Goal: Transaction & Acquisition: Purchase product/service

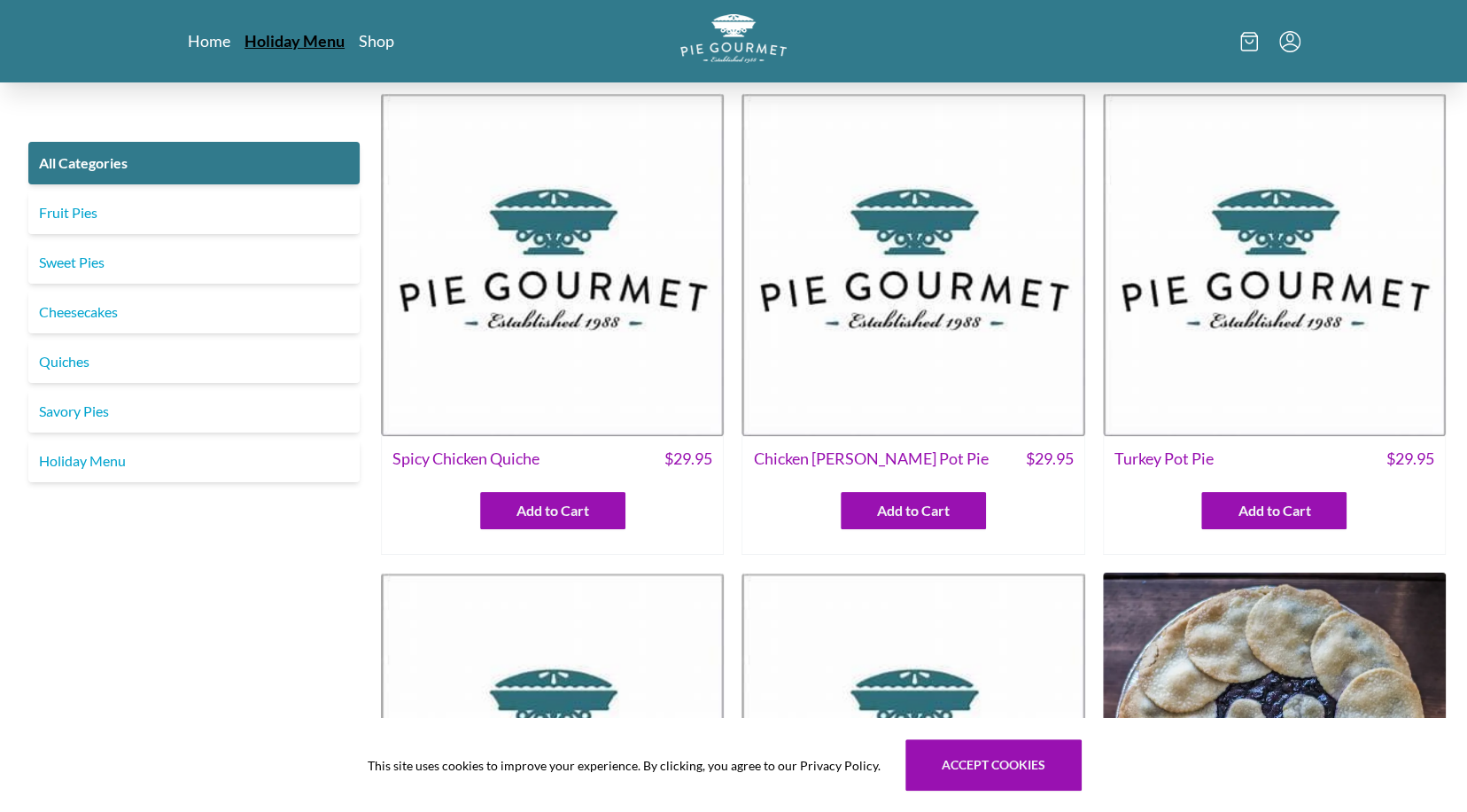
click at [307, 31] on link "Holiday Menu" at bounding box center [294, 41] width 100 height 21
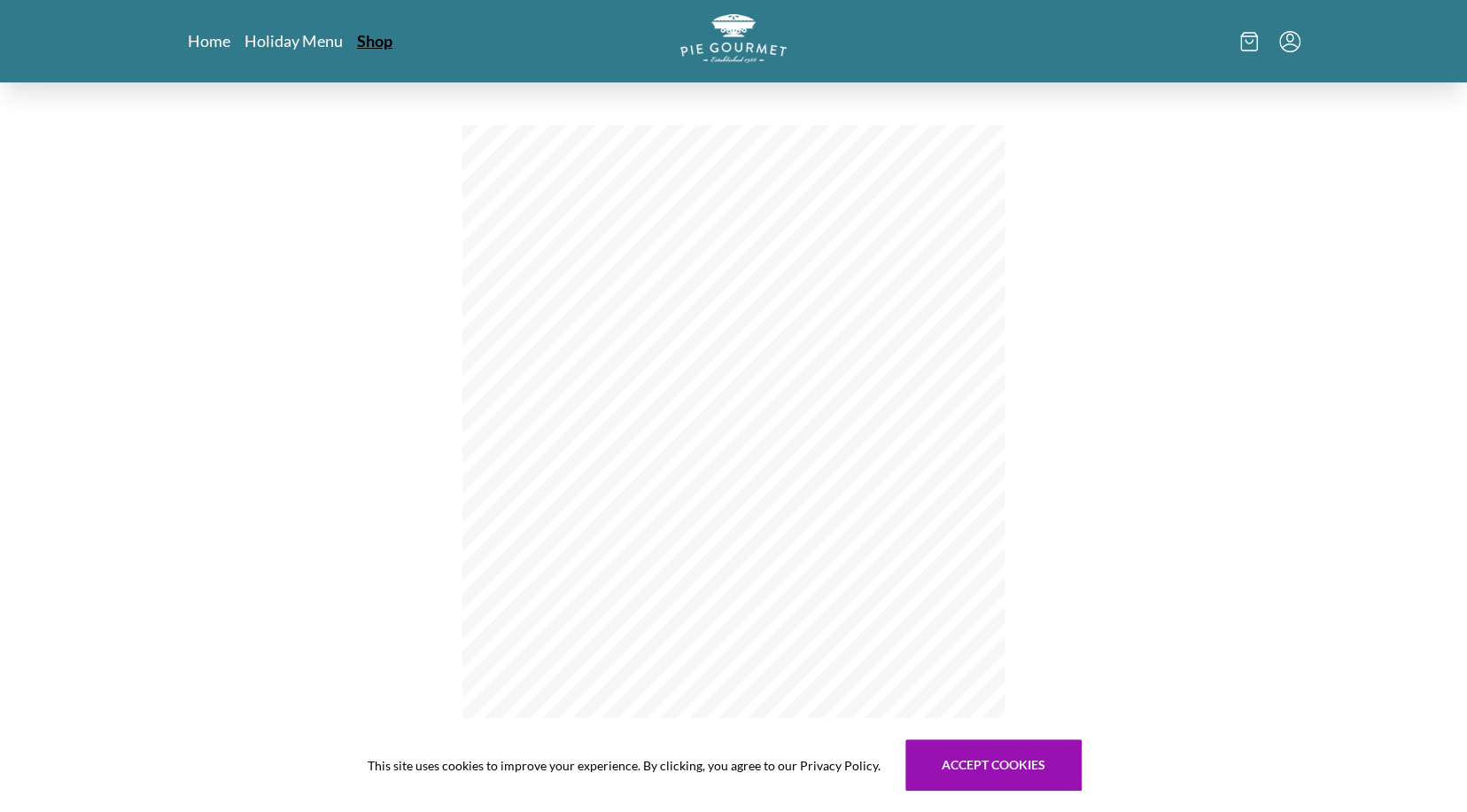
click at [378, 41] on link "Shop" at bounding box center [375, 41] width 36 height 21
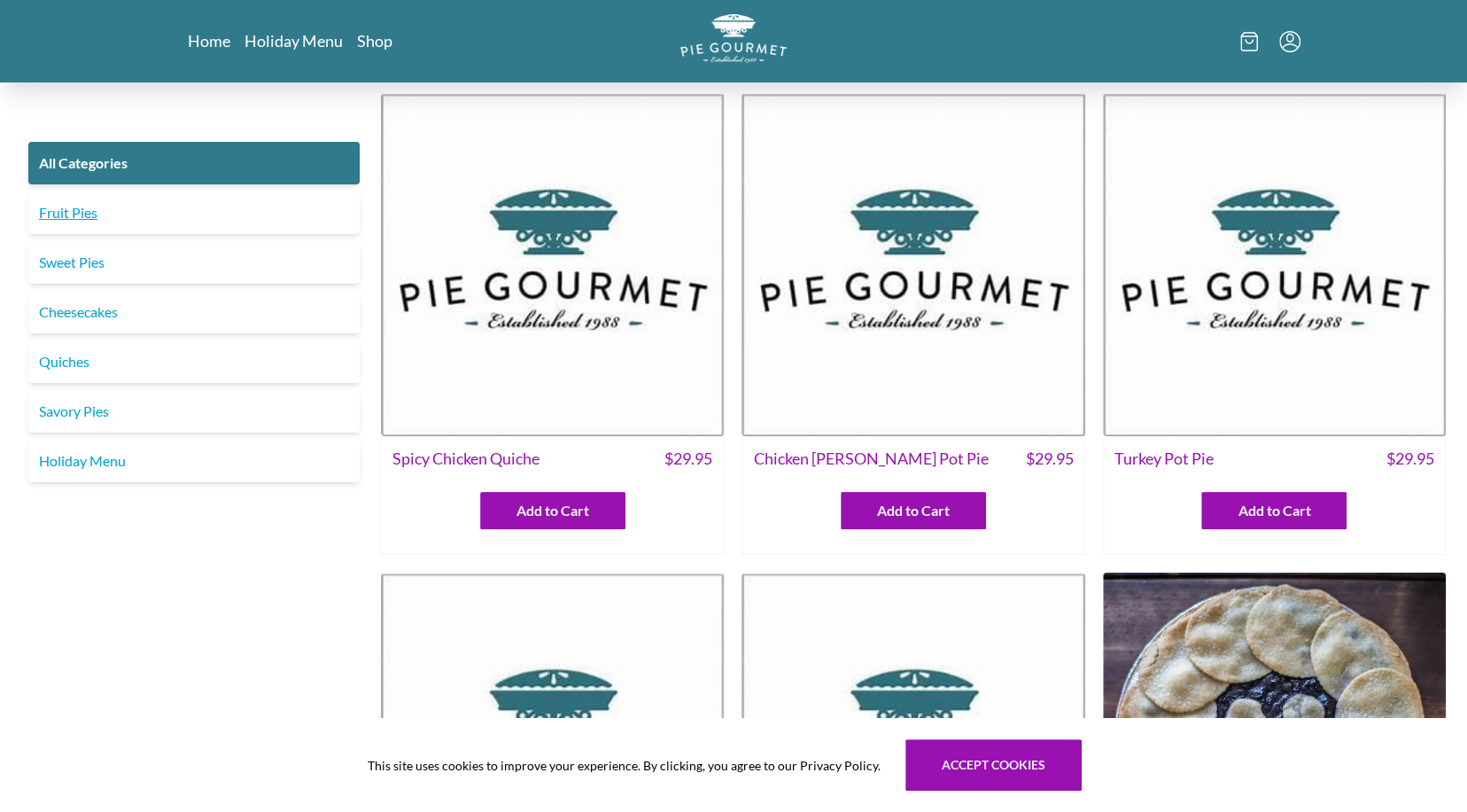
click at [53, 213] on link "Fruit Pies" at bounding box center [194, 213] width 331 height 43
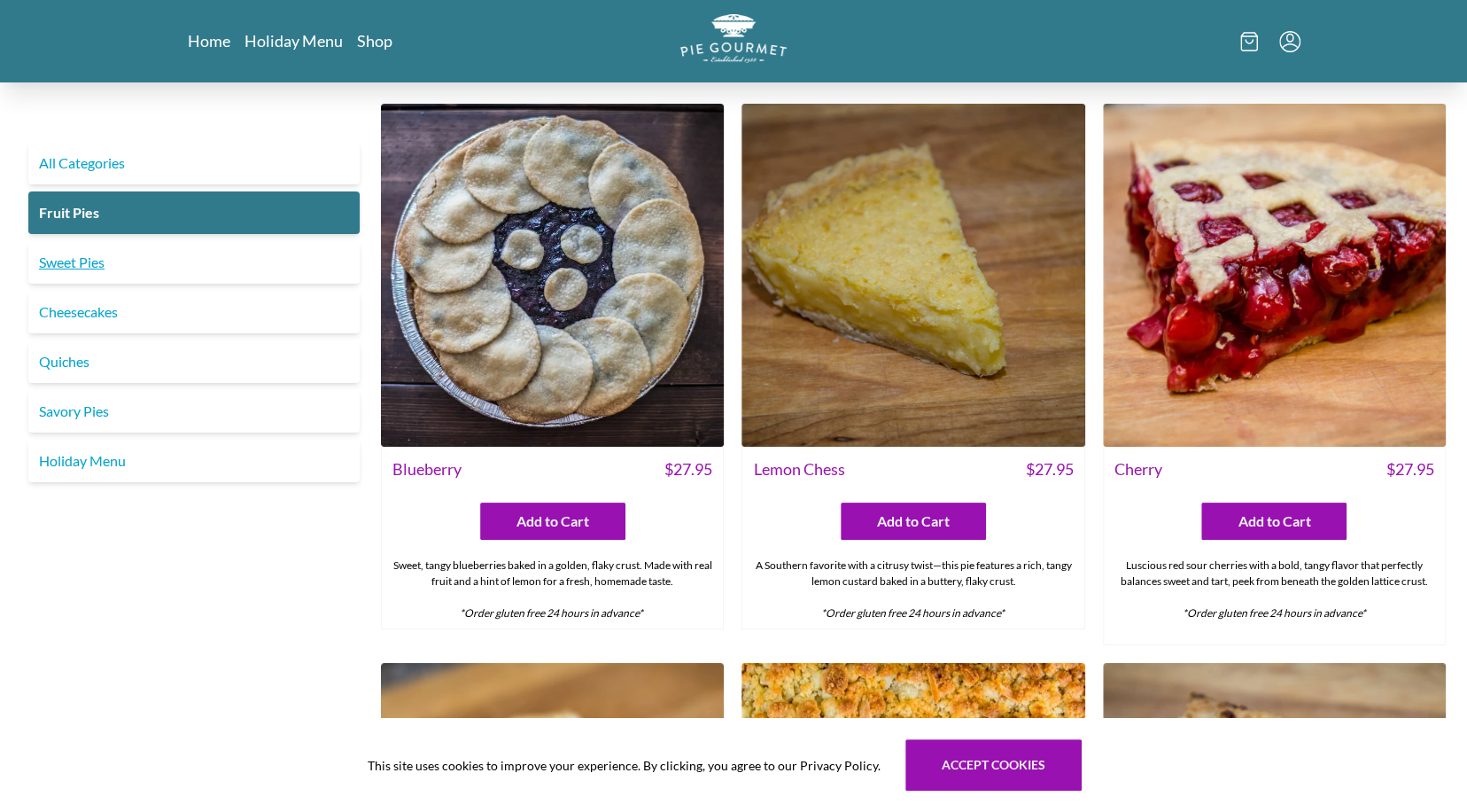
click at [48, 265] on link "Sweet Pies" at bounding box center [194, 263] width 331 height 43
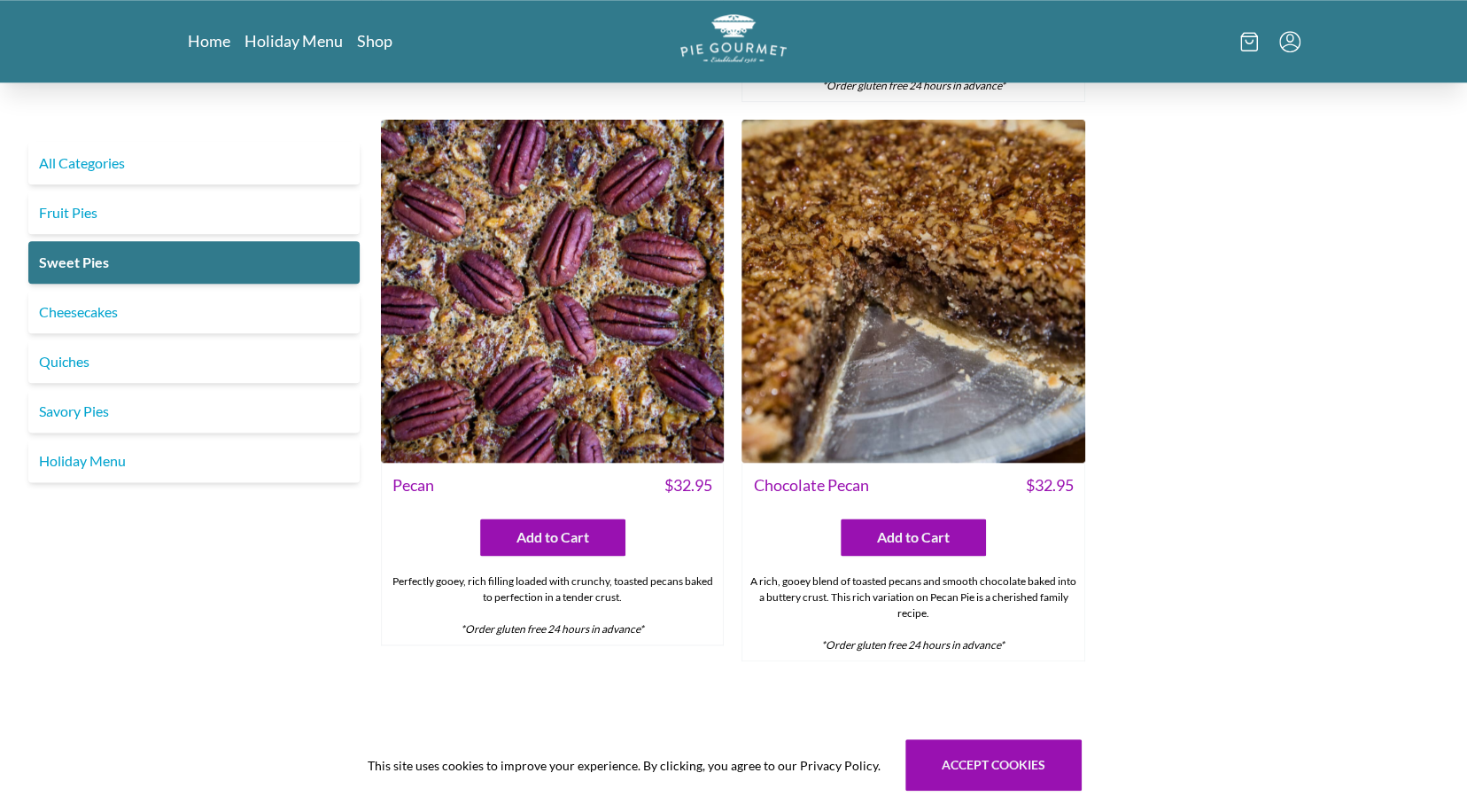
scroll to position [1152, 0]
click at [99, 319] on link "Cheesecakes" at bounding box center [194, 312] width 331 height 43
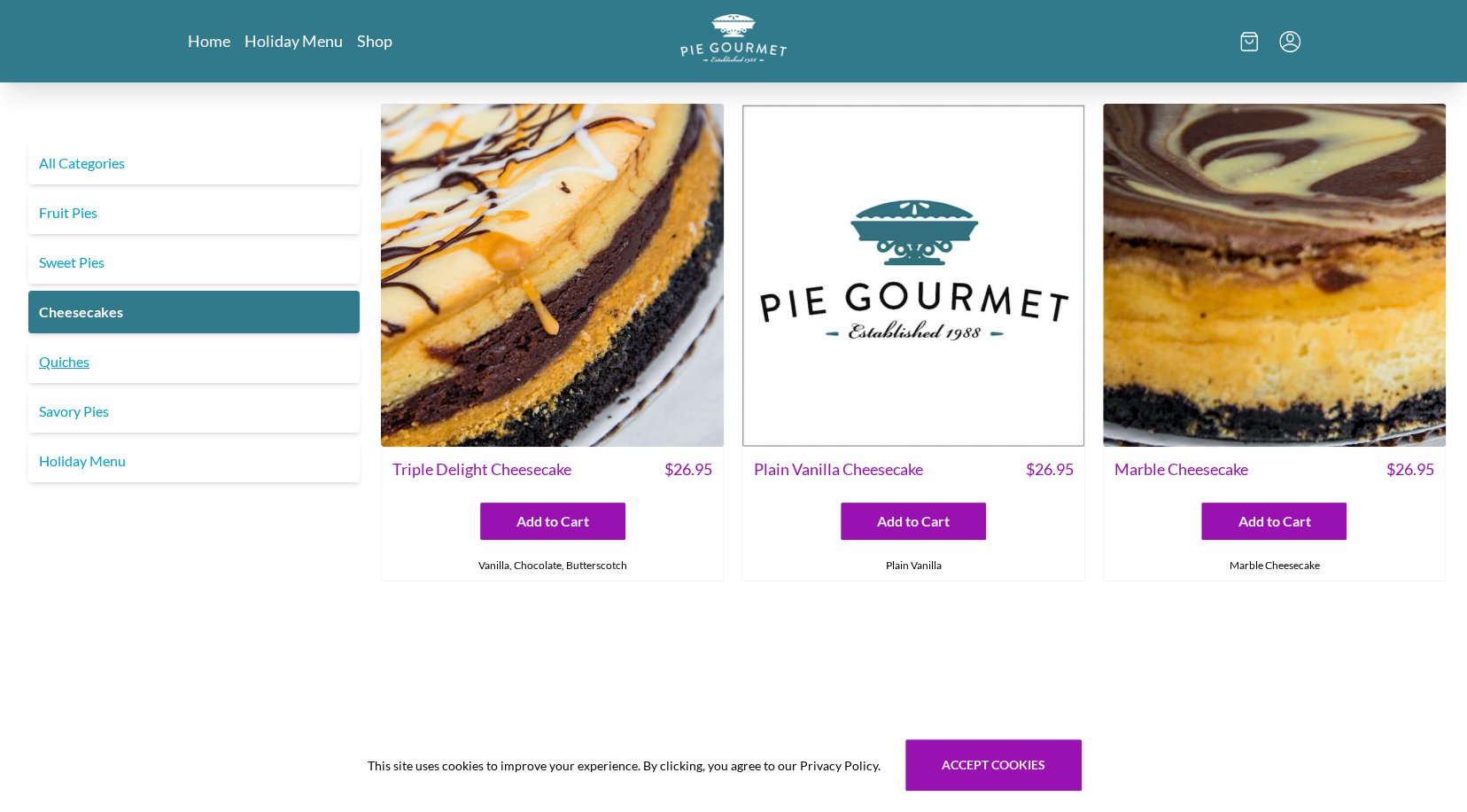
click at [58, 366] on link "Quiches" at bounding box center [194, 361] width 331 height 43
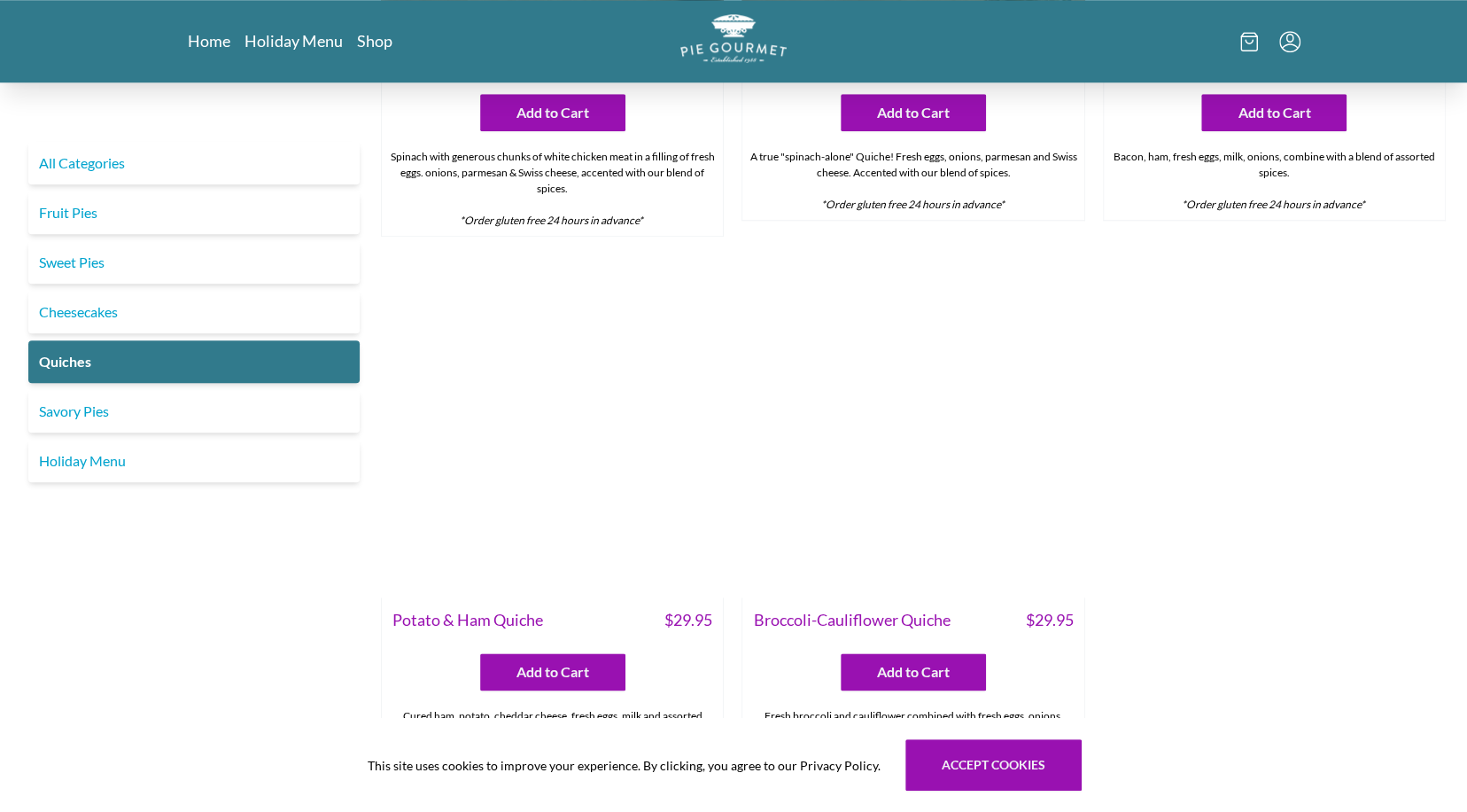
scroll to position [975, 0]
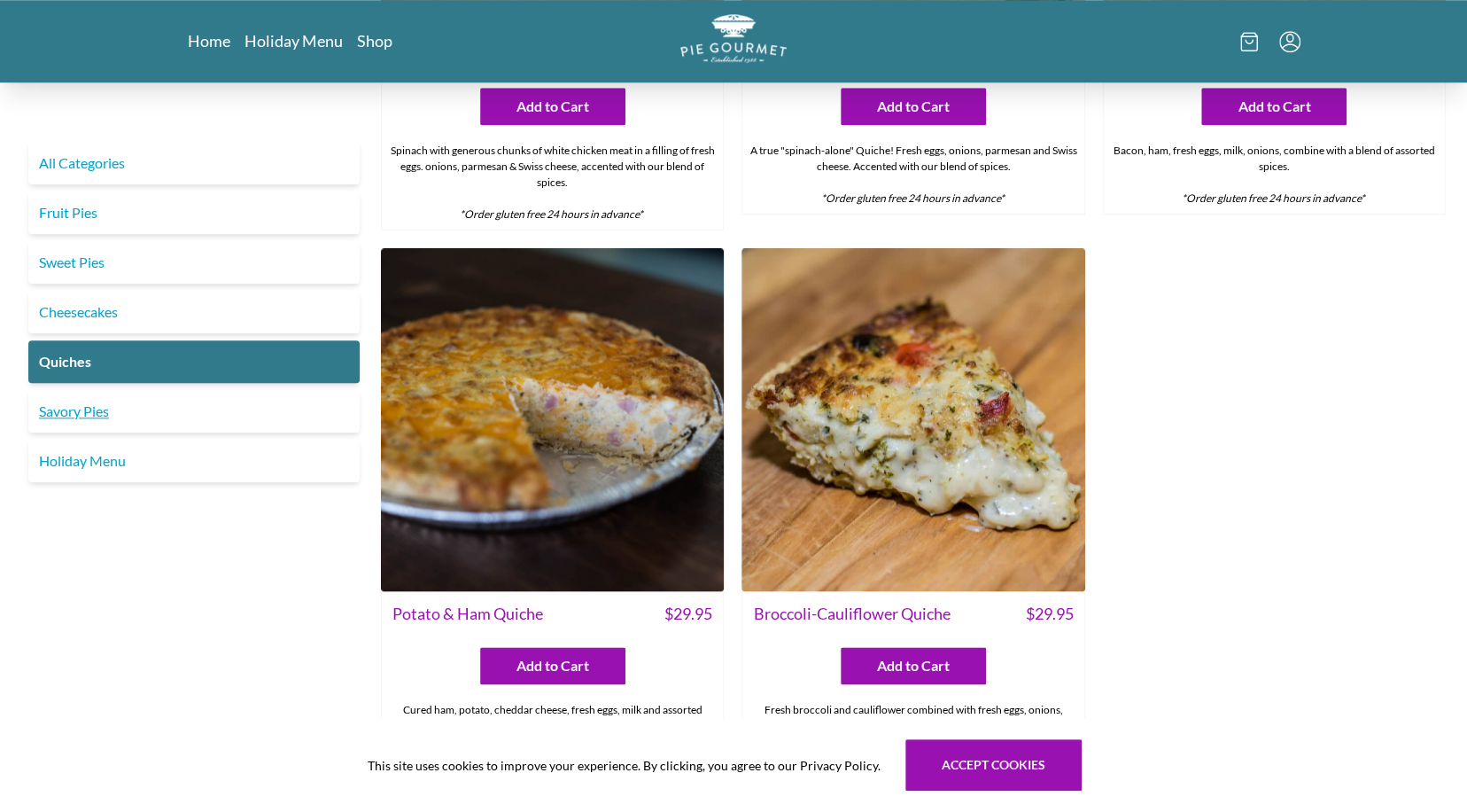
click at [94, 410] on link "Savory Pies" at bounding box center [194, 411] width 331 height 43
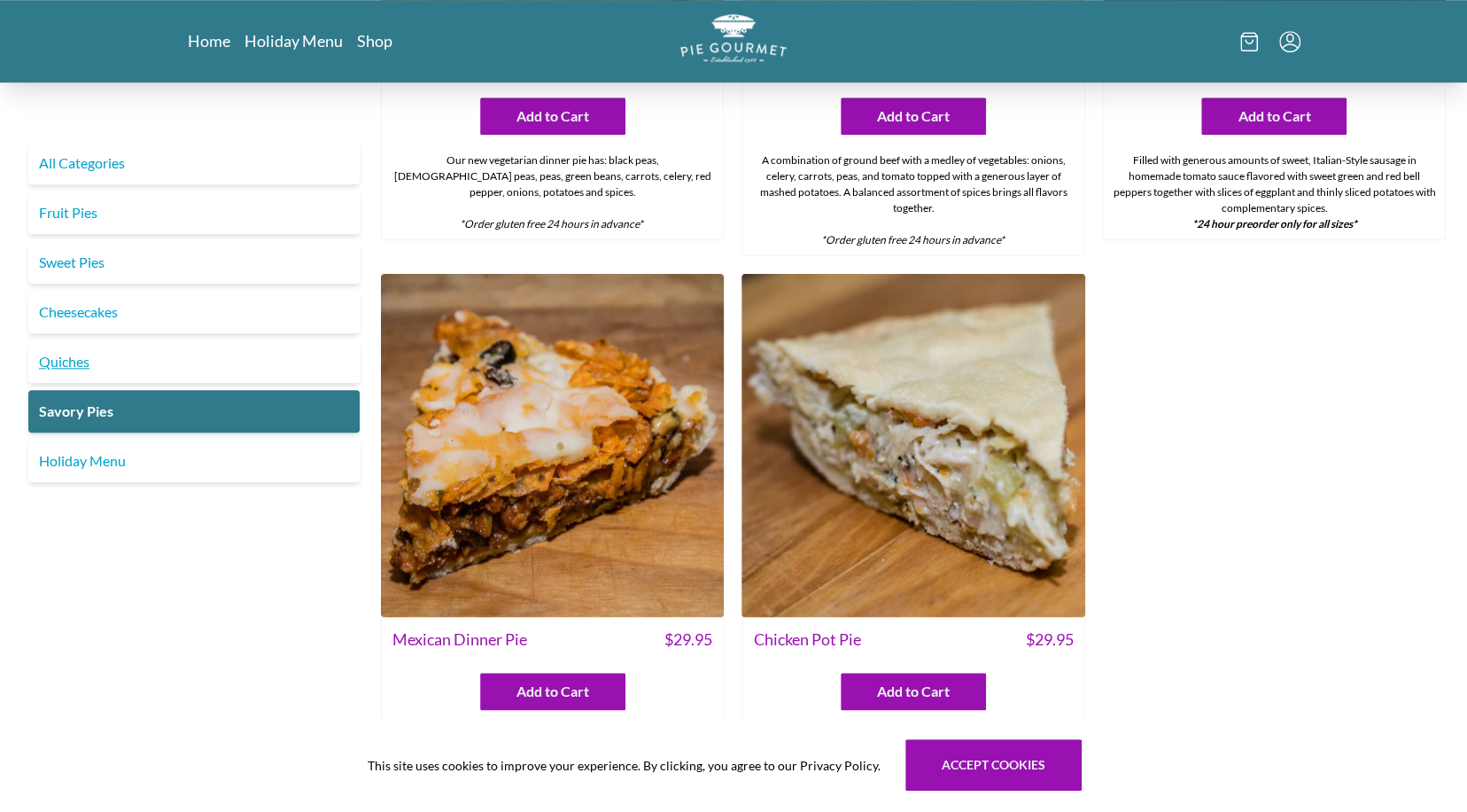
scroll to position [887, 0]
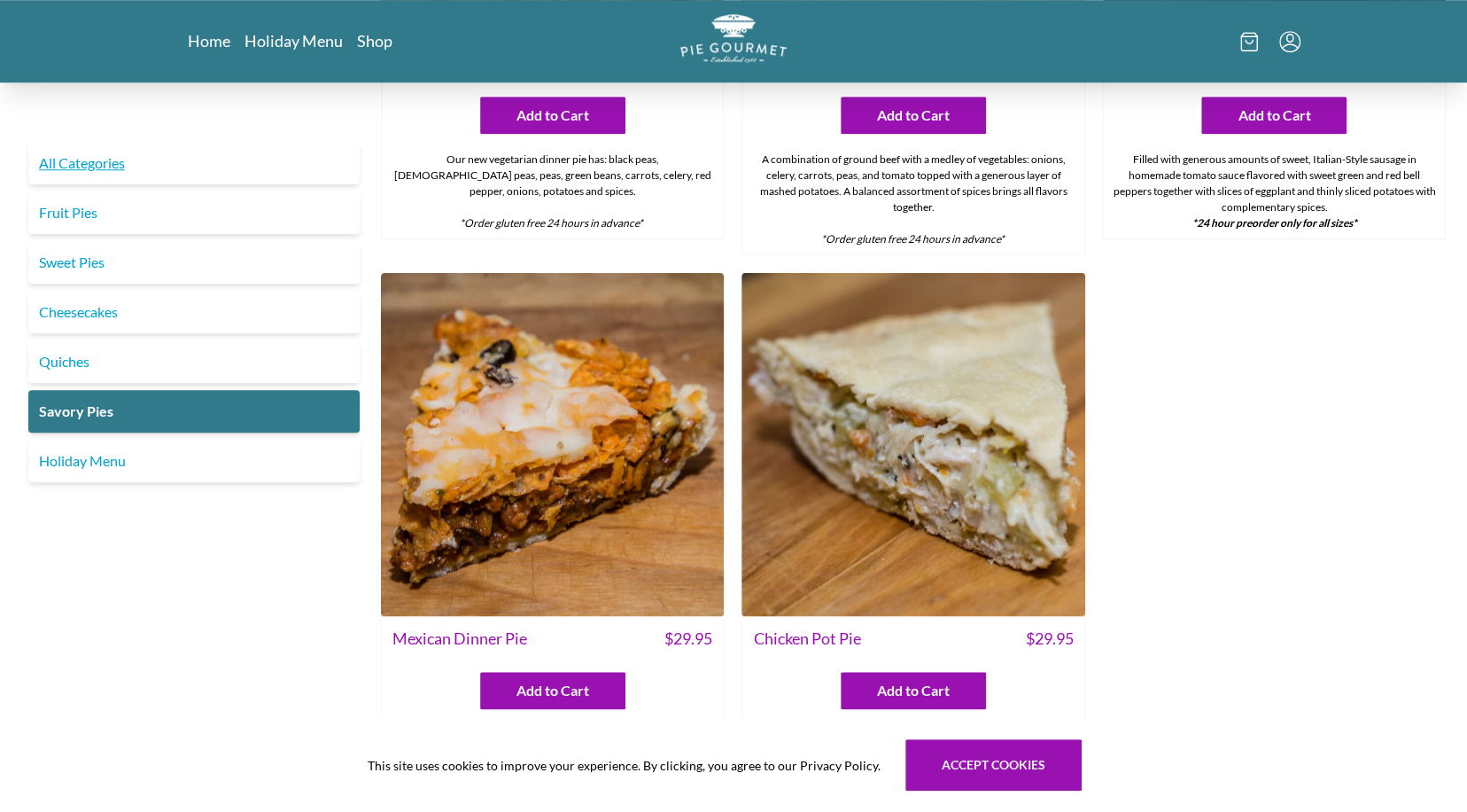
click at [104, 165] on link "All Categories" at bounding box center [194, 163] width 331 height 43
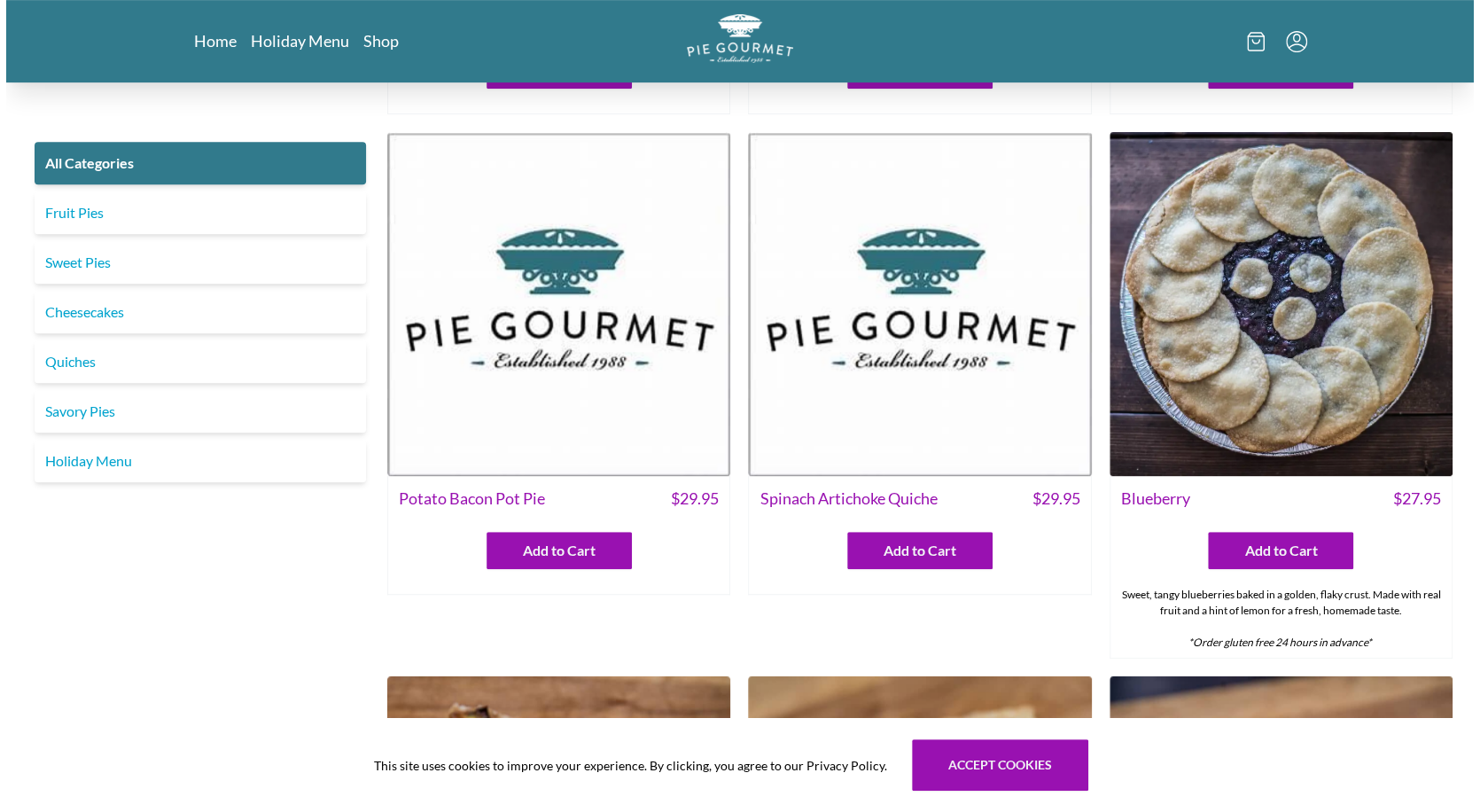
scroll to position [443, 0]
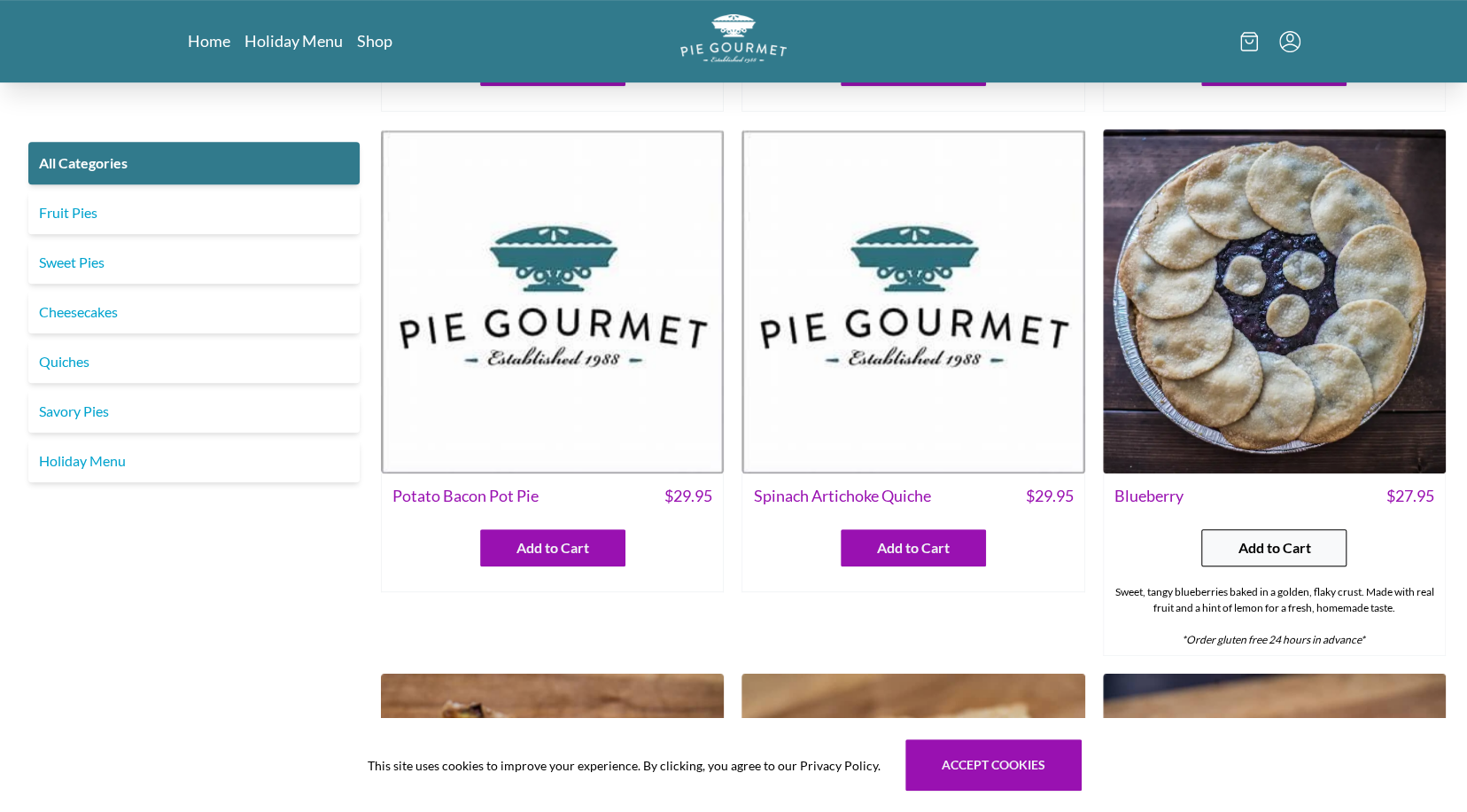
click at [1290, 547] on span "Add to Cart" at bounding box center [1274, 547] width 73 height 21
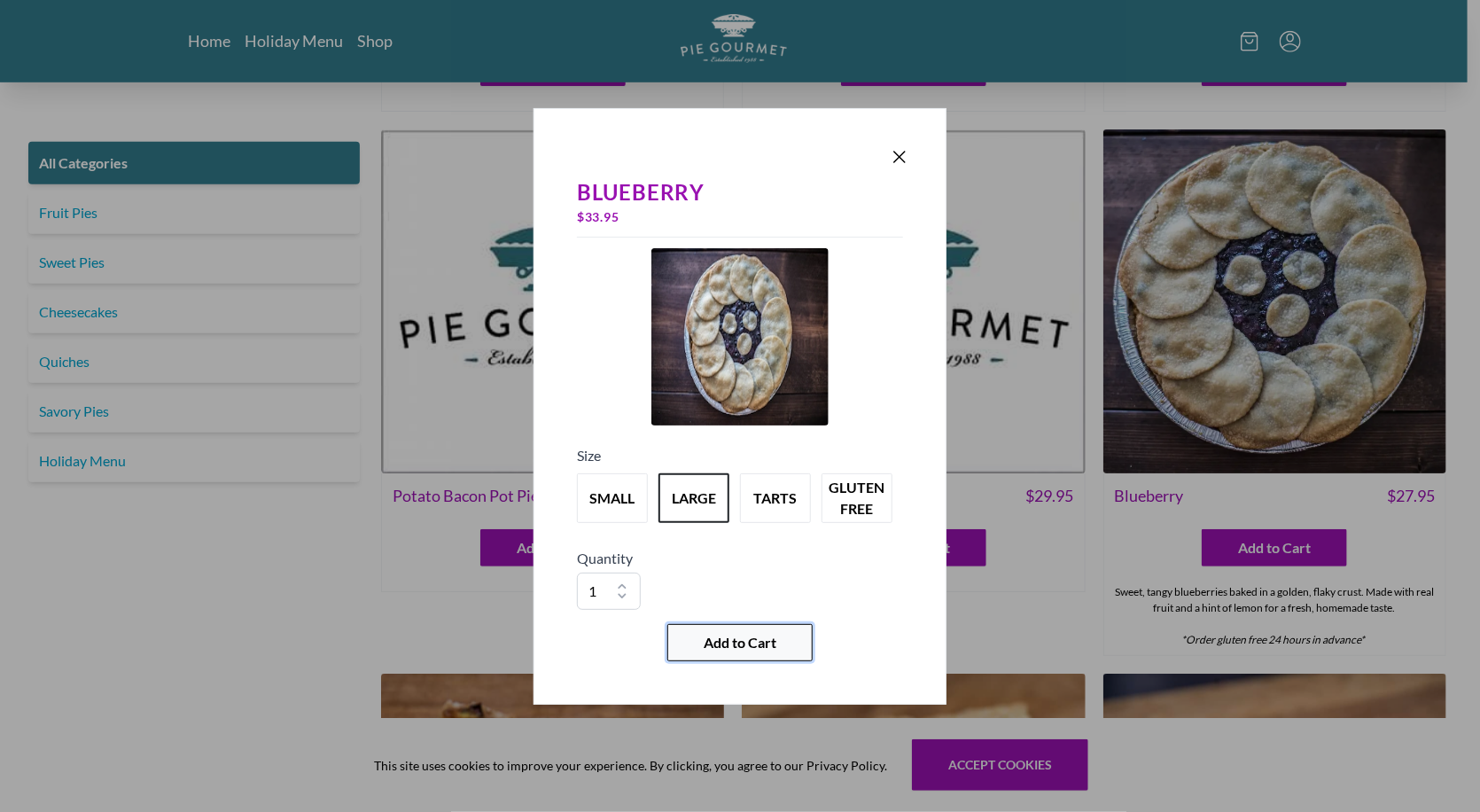
click at [762, 641] on span "Add to Cart" at bounding box center [740, 642] width 73 height 21
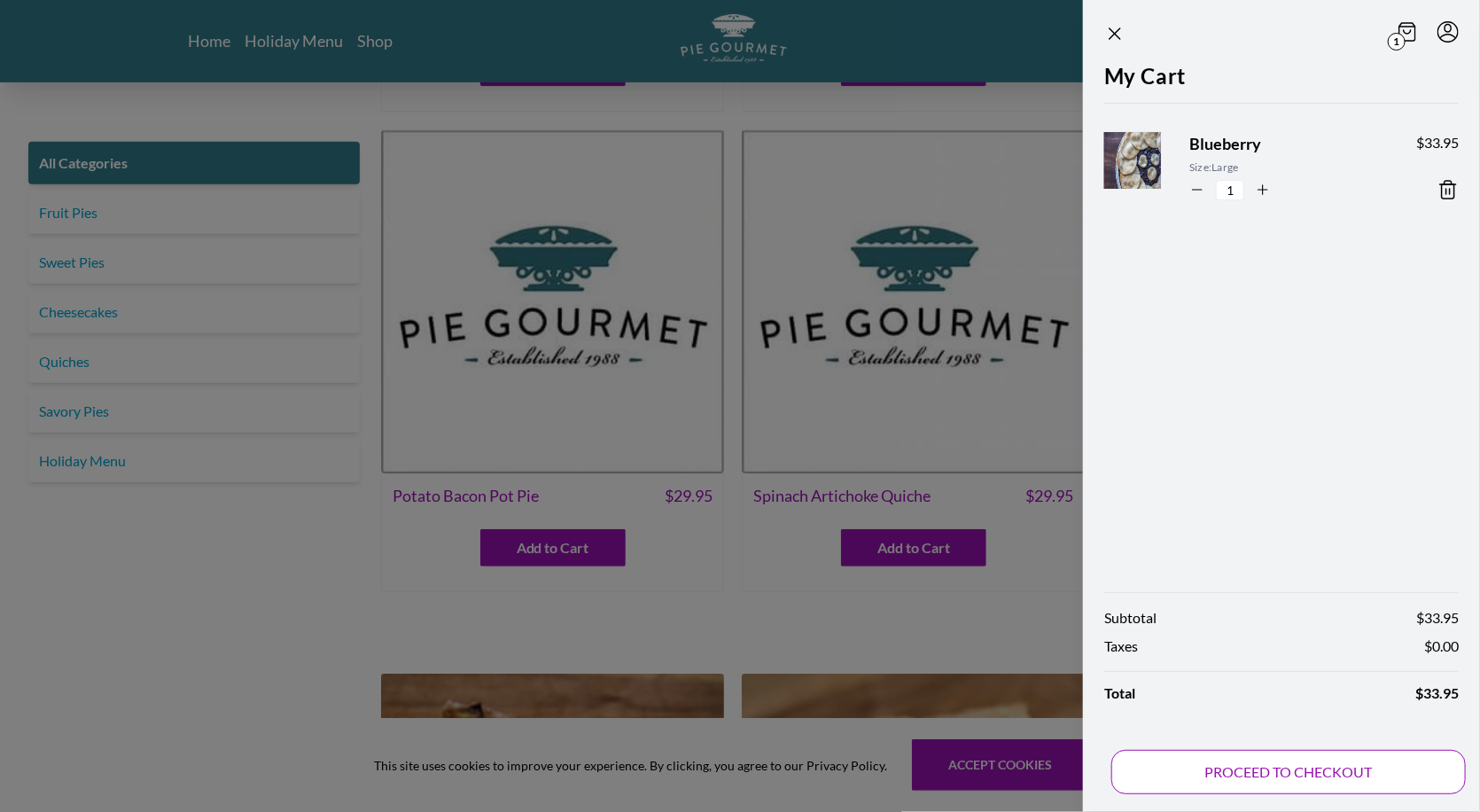
click at [1270, 779] on button "PROCEED TO CHECKOUT" at bounding box center [1289, 772] width 355 height 45
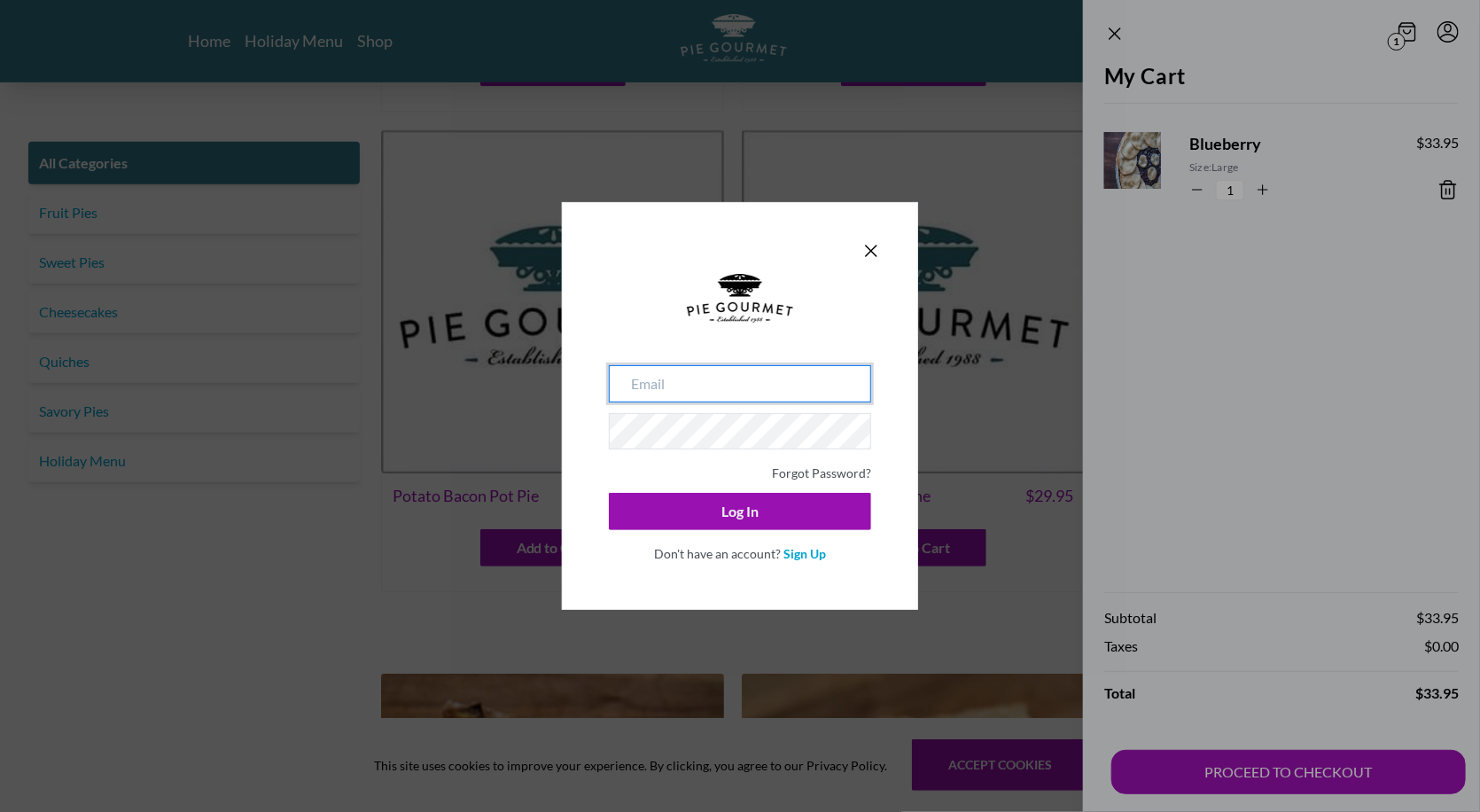
click at [746, 390] on input "email" at bounding box center [740, 384] width 263 height 37
type input "[EMAIL_ADDRESS][DOMAIN_NAME]"
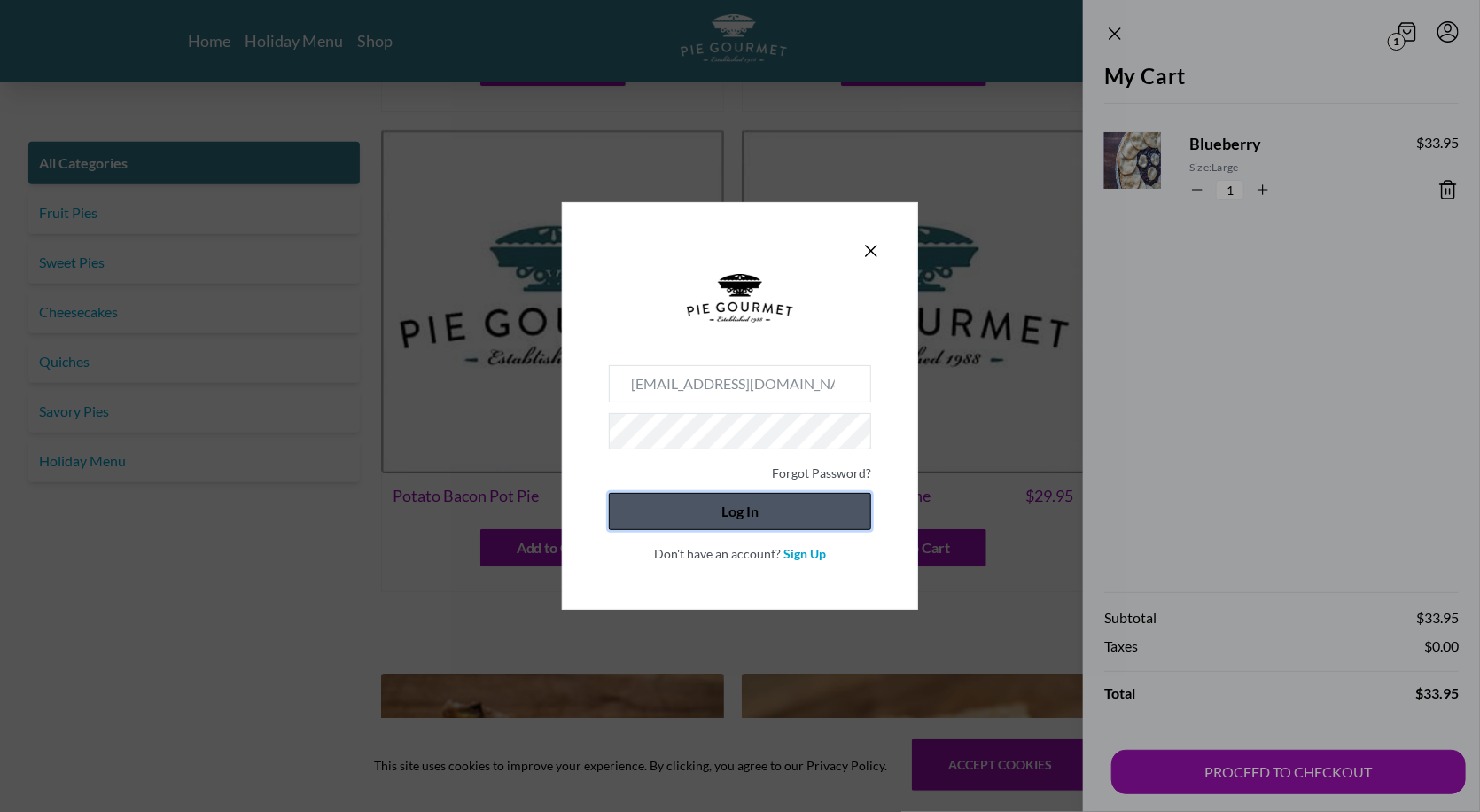
click at [731, 506] on button "Log In" at bounding box center [740, 511] width 263 height 37
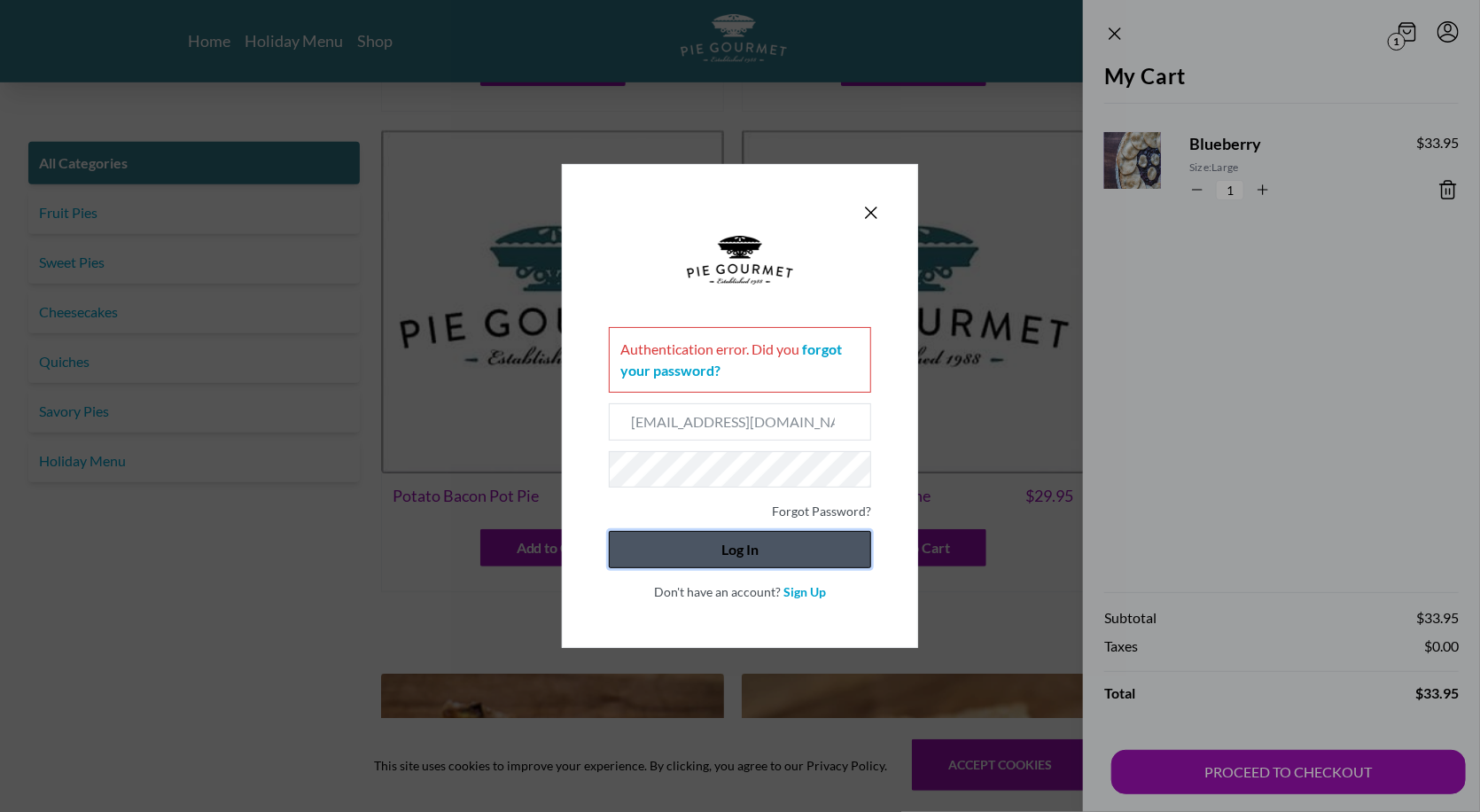
click at [785, 557] on button "Log In" at bounding box center [740, 549] width 263 height 37
click at [716, 552] on button "Log In" at bounding box center [740, 549] width 263 height 37
click at [867, 215] on icon "Close panel" at bounding box center [870, 212] width 11 height 11
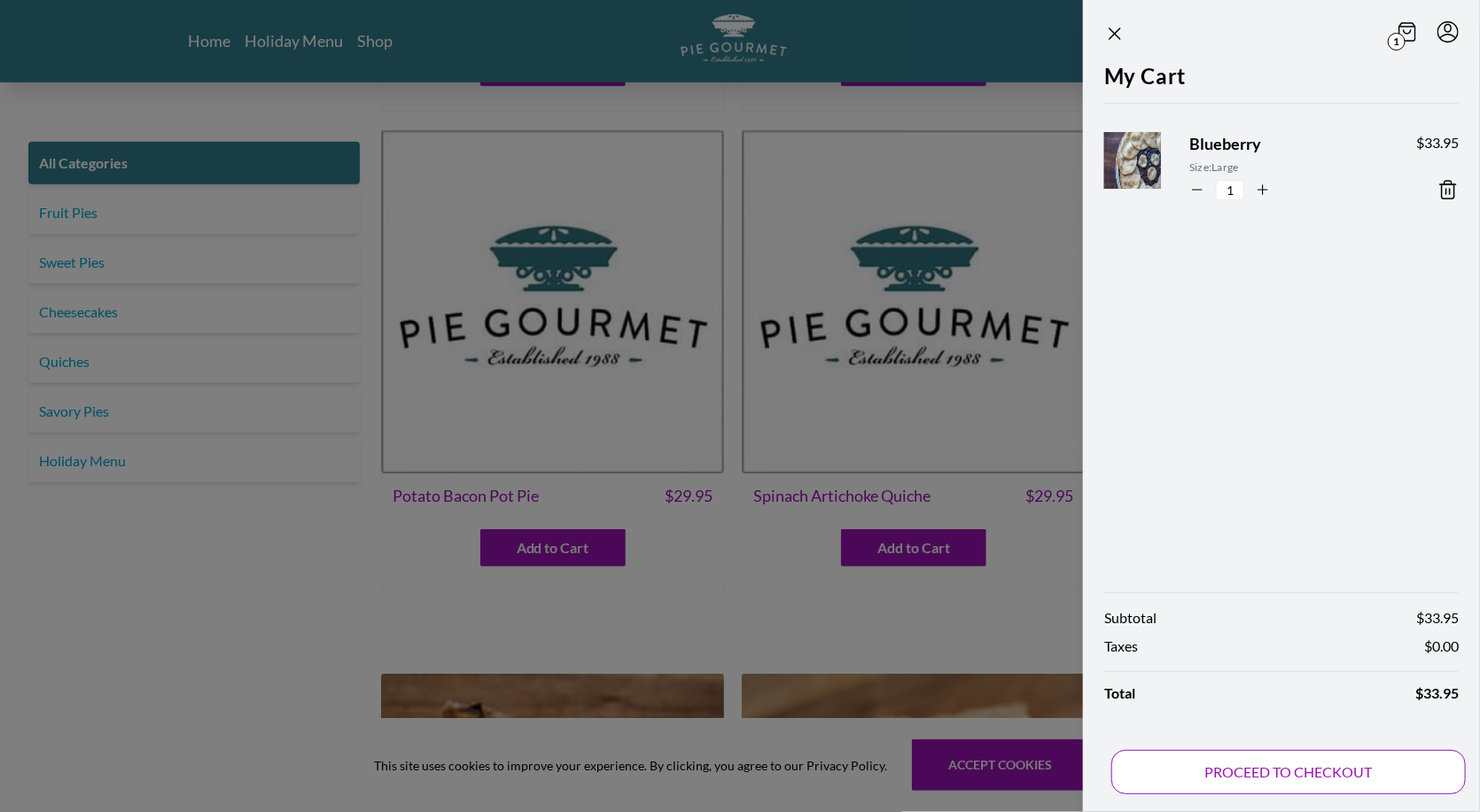
click at [1301, 779] on button "PROCEED TO CHECKOUT" at bounding box center [1289, 772] width 355 height 45
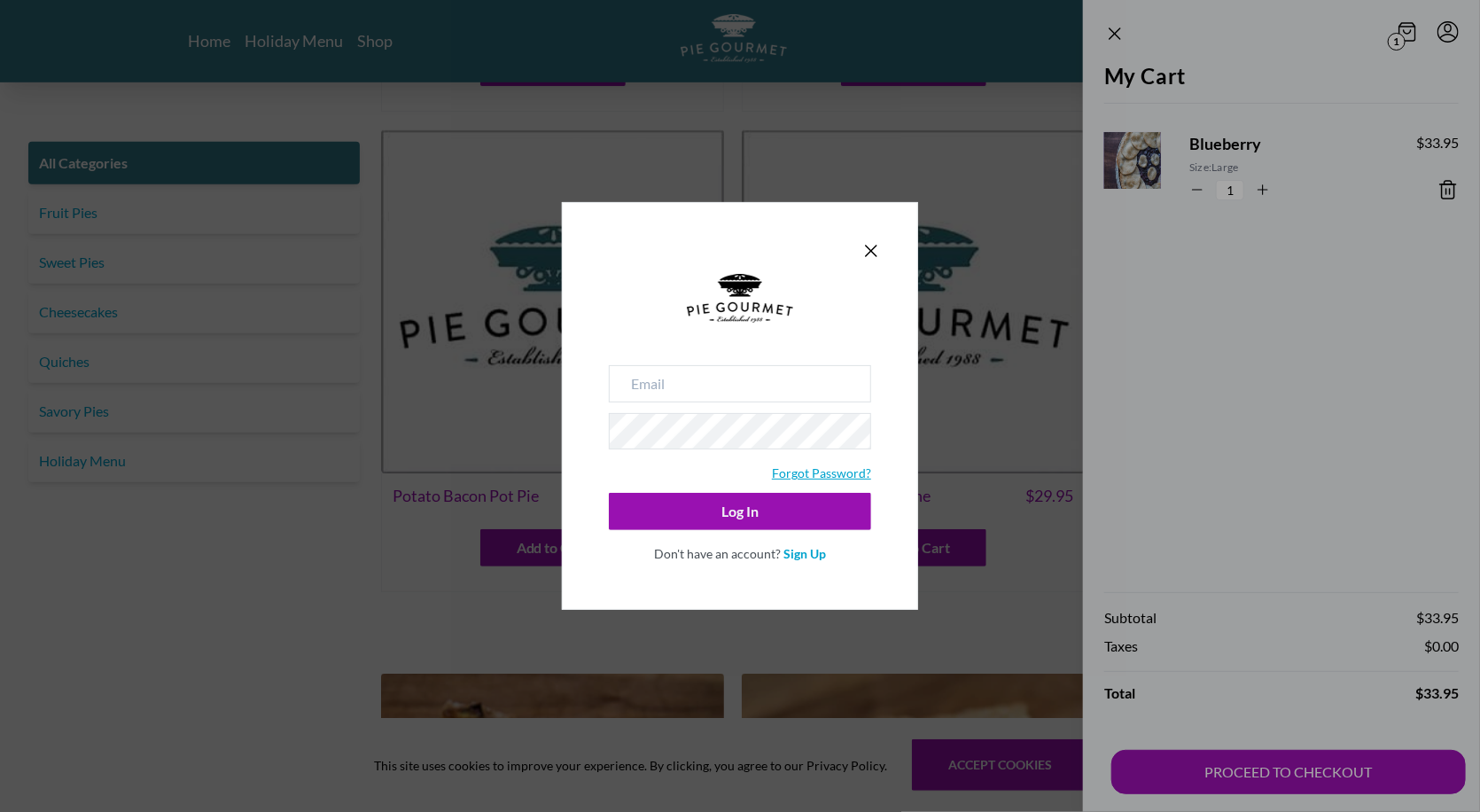
click at [803, 476] on link "Forgot Password?" at bounding box center [822, 473] width 99 height 16
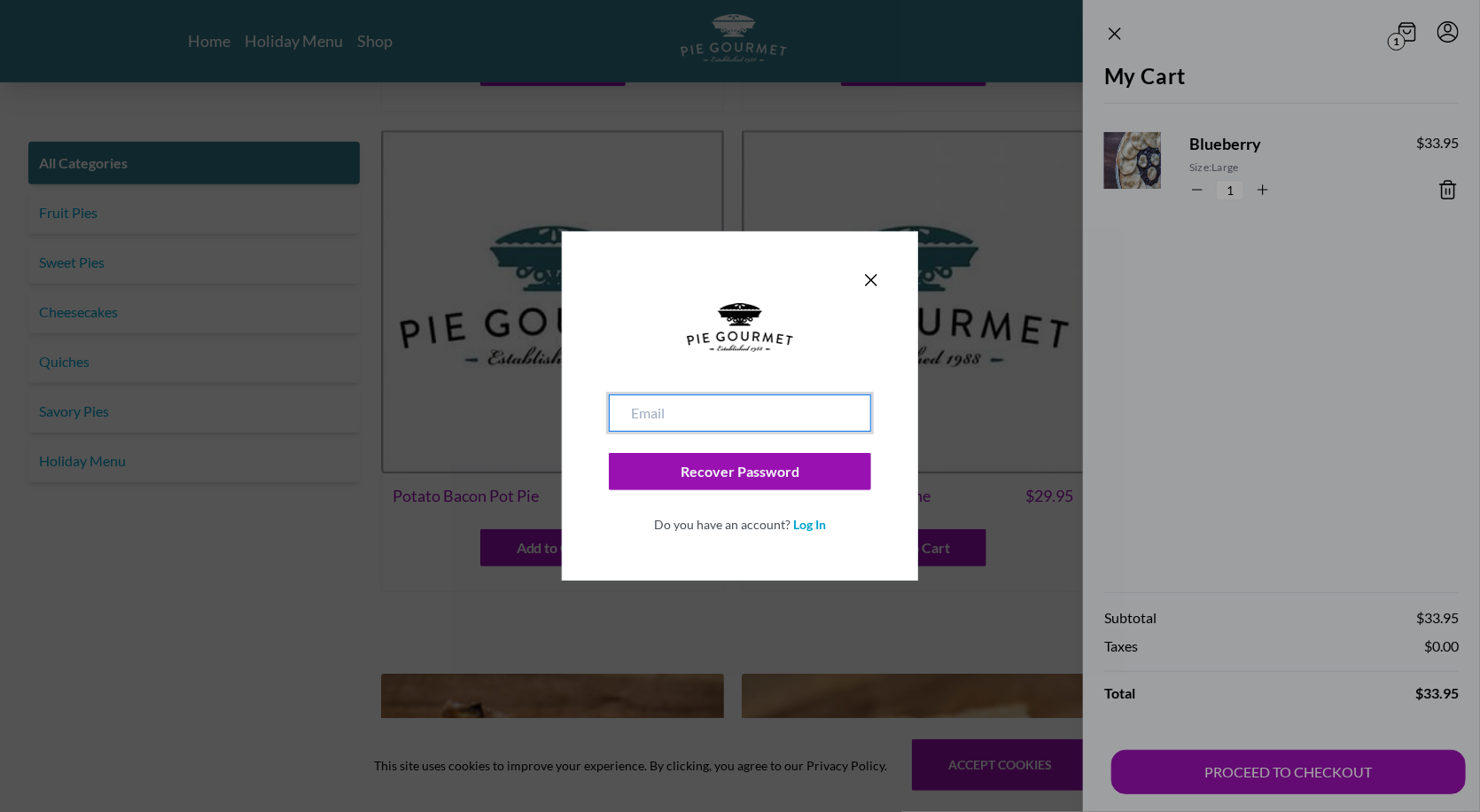
click at [730, 410] on input "email" at bounding box center [740, 413] width 263 height 37
click at [870, 283] on icon "Close panel" at bounding box center [871, 280] width 21 height 21
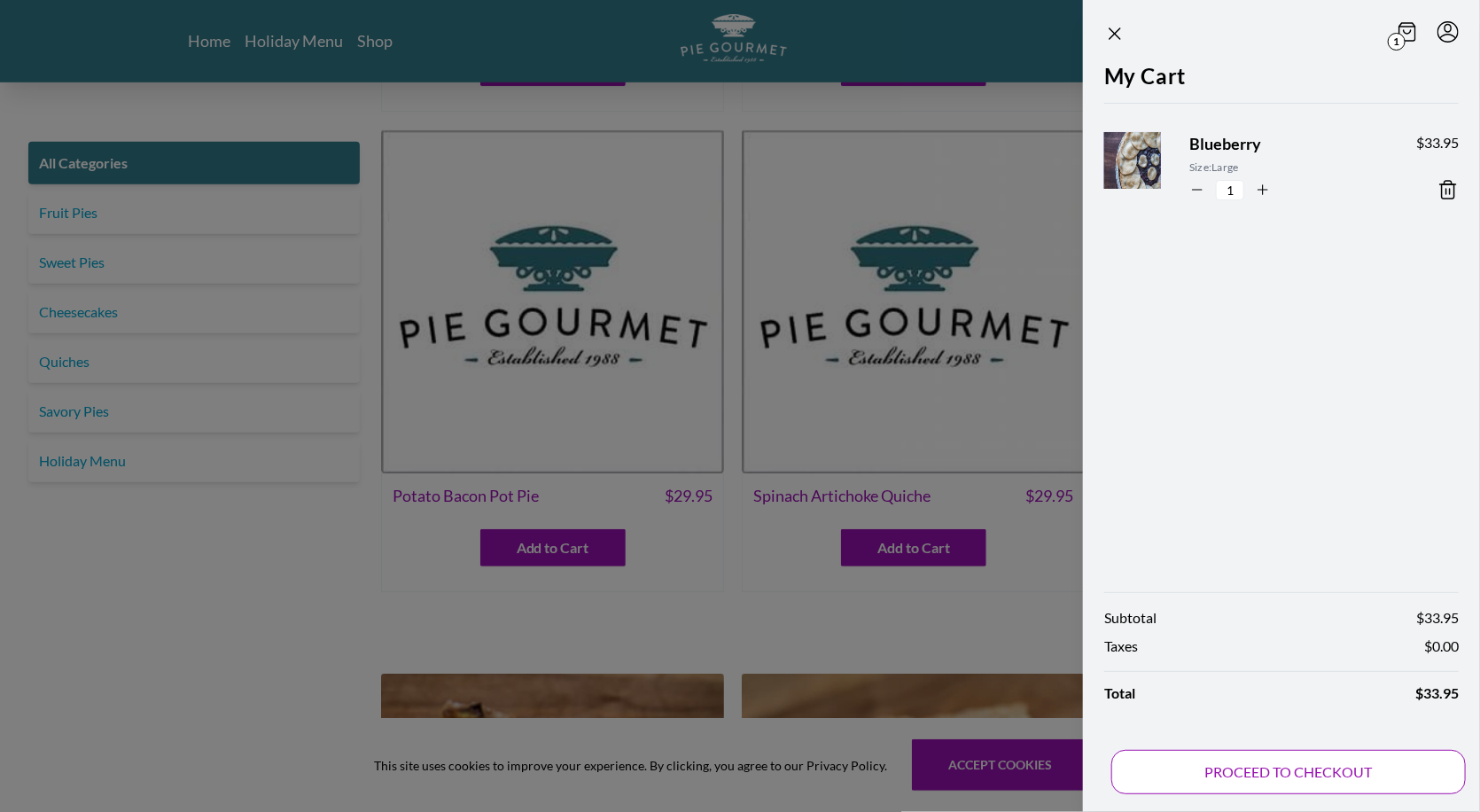
click at [1221, 770] on button "PROCEED TO CHECKOUT" at bounding box center [1289, 772] width 355 height 45
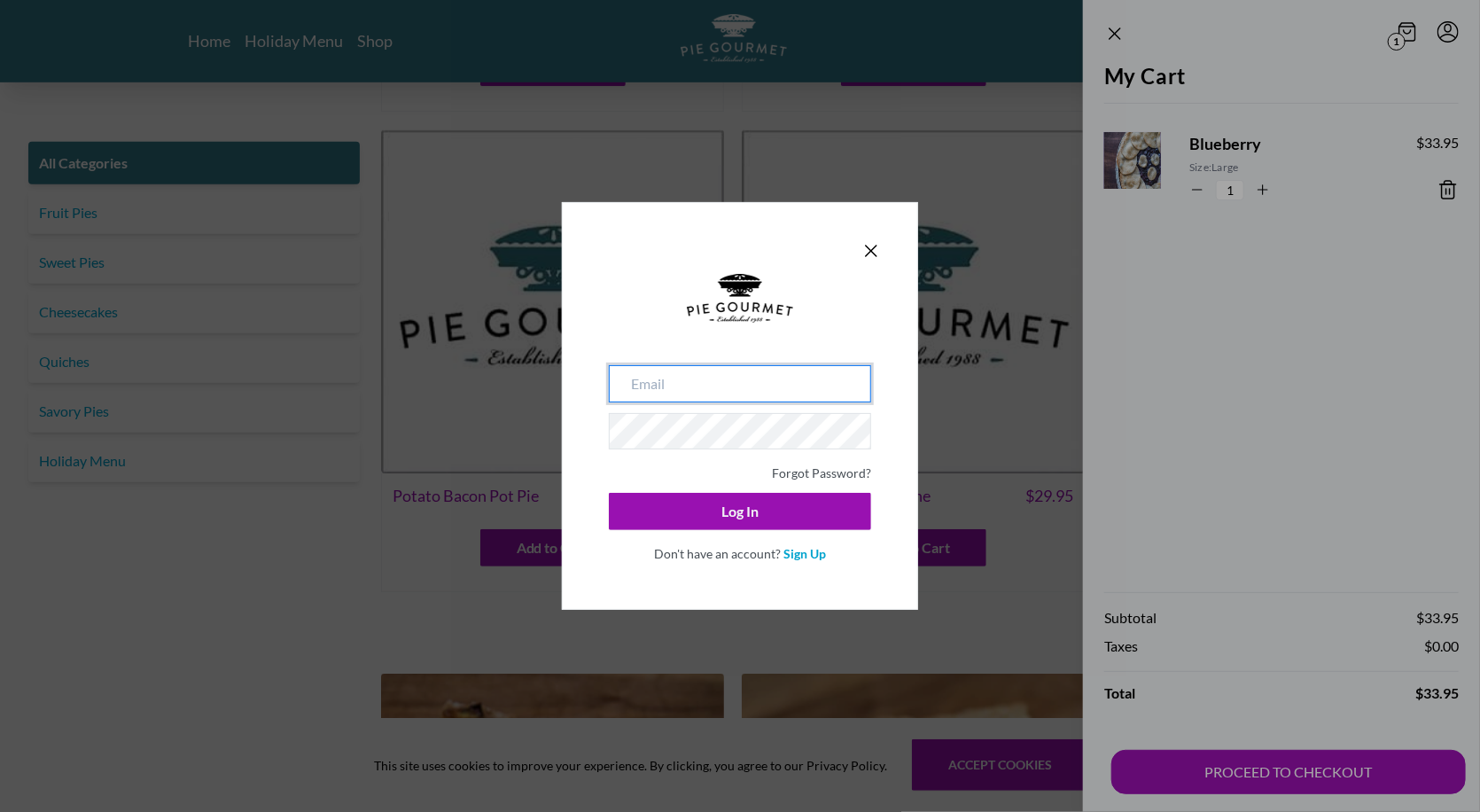
click at [666, 380] on input "email" at bounding box center [740, 384] width 263 height 37
type input "[EMAIL_ADDRESS][DOMAIN_NAME]"
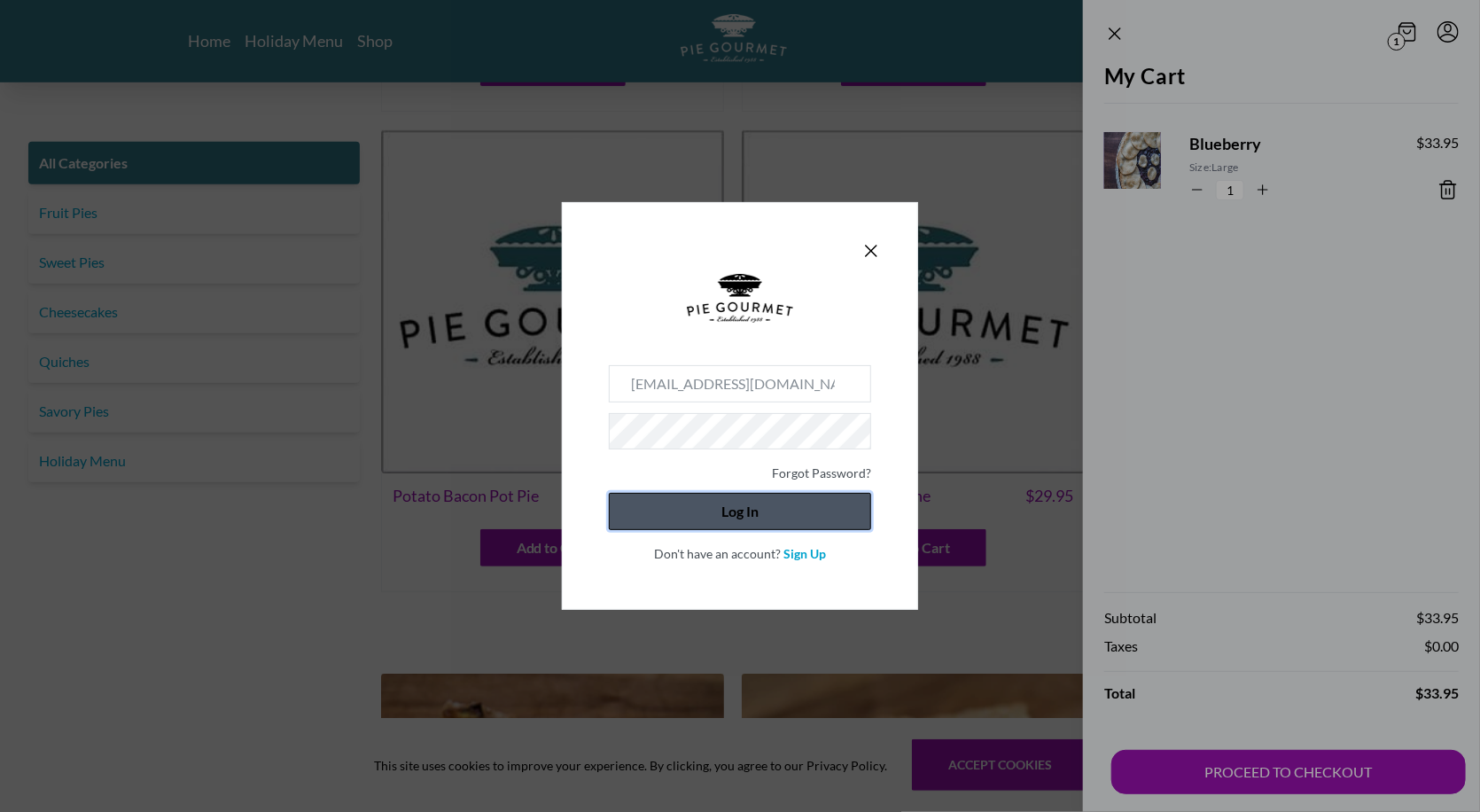
click at [756, 512] on button "Log In" at bounding box center [740, 511] width 263 height 37
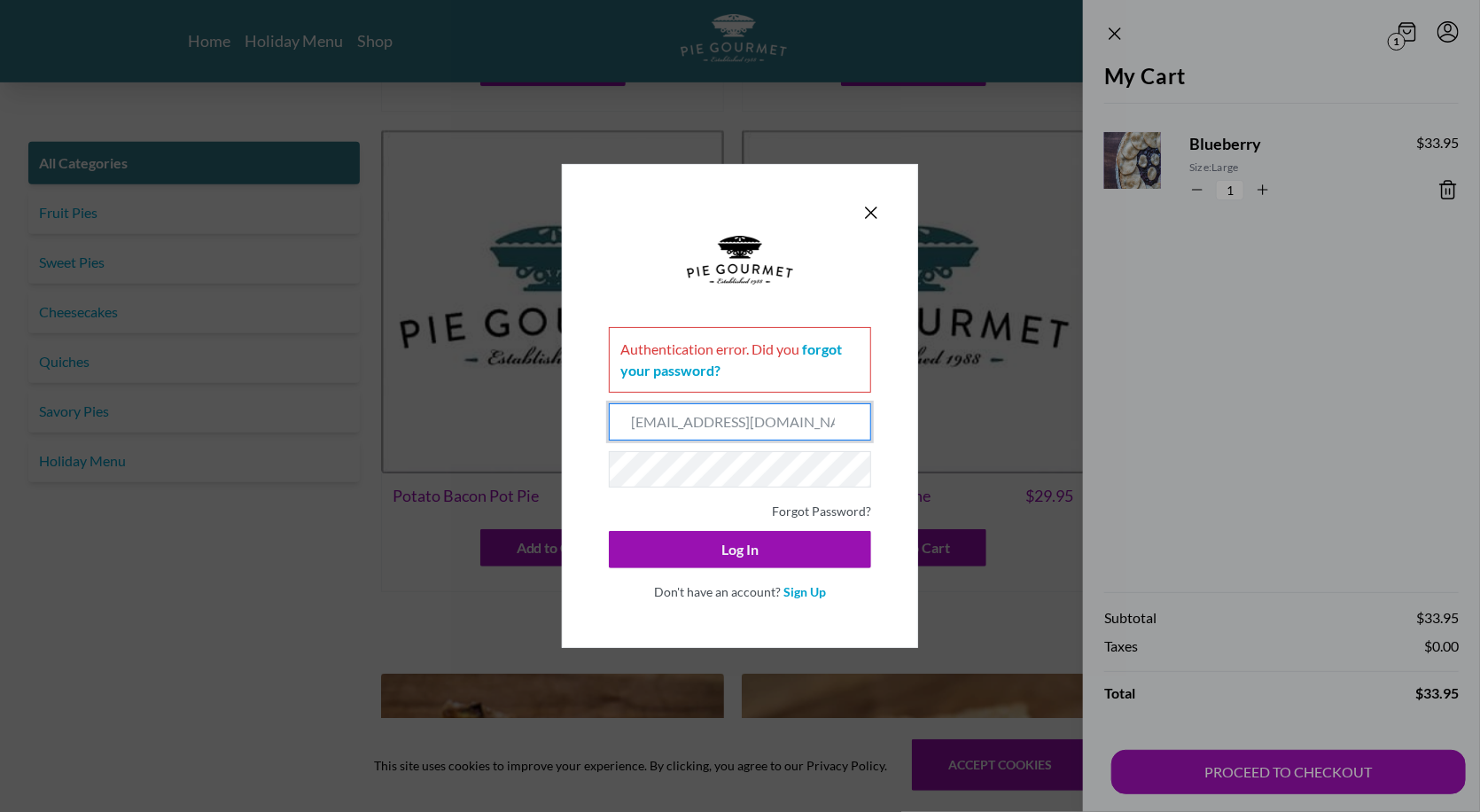
drag, startPoint x: 847, startPoint y: 428, endPoint x: 519, endPoint y: 424, distance: 328.0
click at [519, 424] on div "Authentication error . Did you forgot your password? [PERSON_NAME][EMAIL_ADDRES…" at bounding box center [740, 406] width 1480 height 812
click at [788, 503] on link "Forgot Password?" at bounding box center [822, 511] width 99 height 16
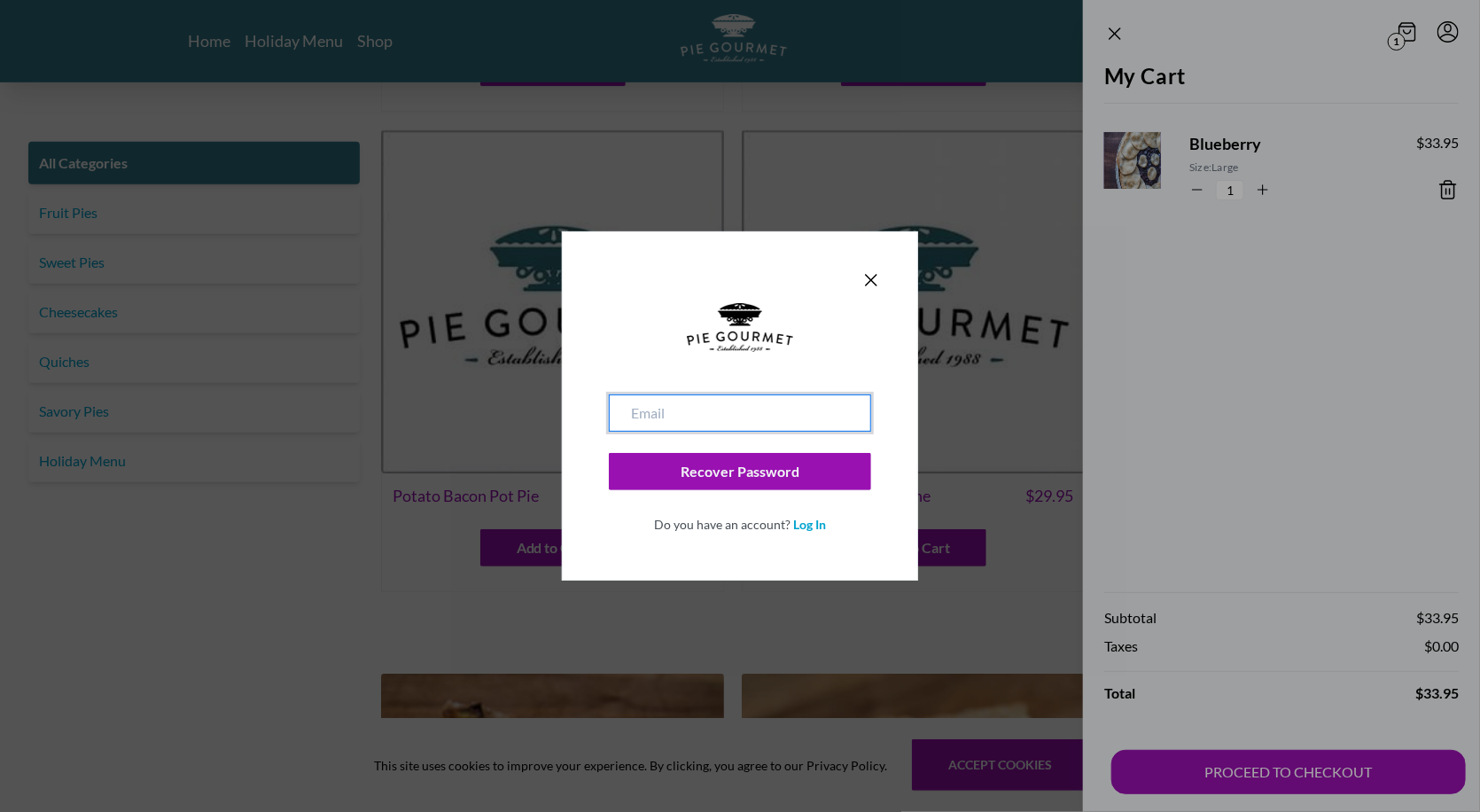
click at [721, 420] on input "email" at bounding box center [740, 413] width 263 height 37
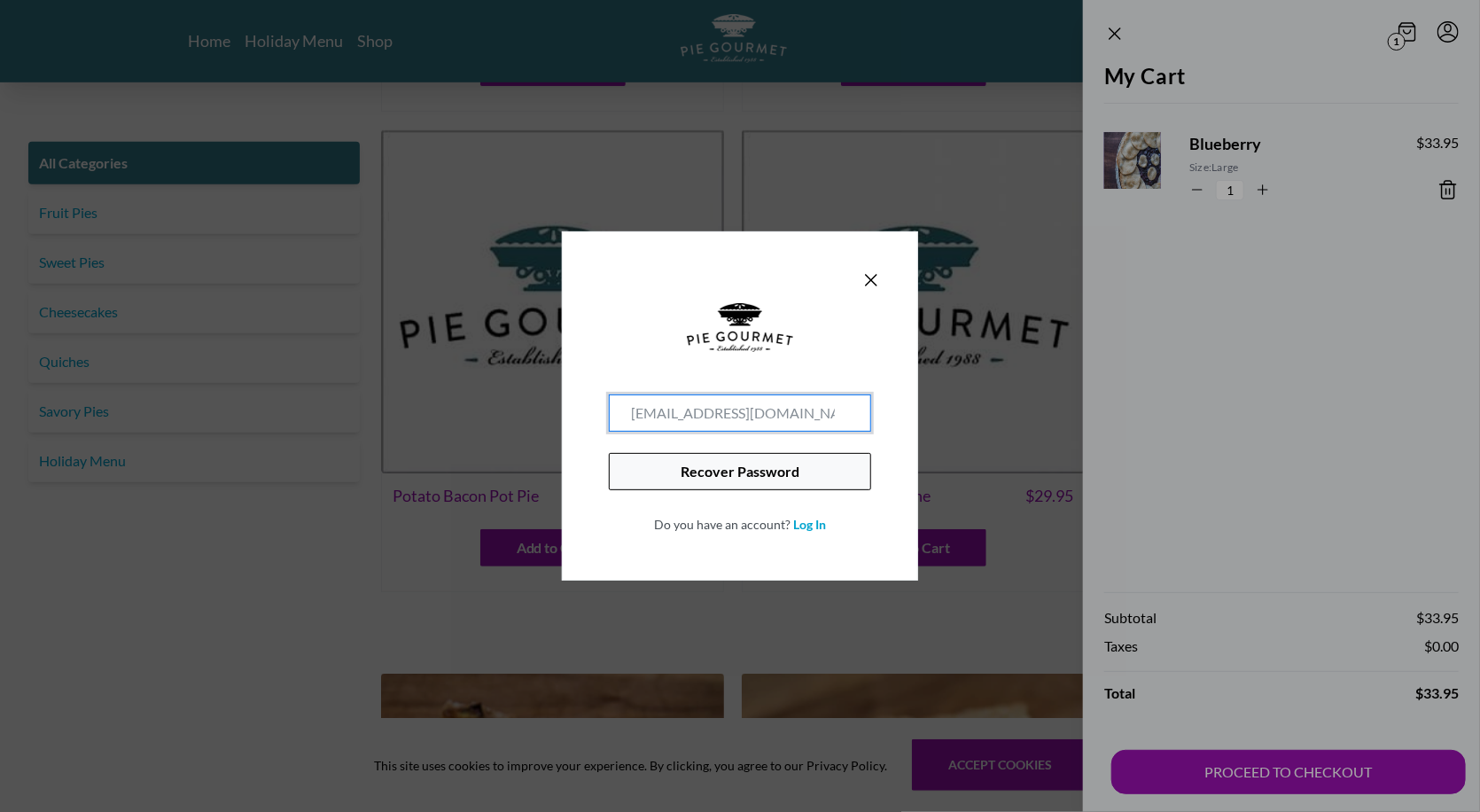
type input "[EMAIL_ADDRESS][DOMAIN_NAME]"
click at [748, 474] on button "Recover Password" at bounding box center [740, 471] width 263 height 37
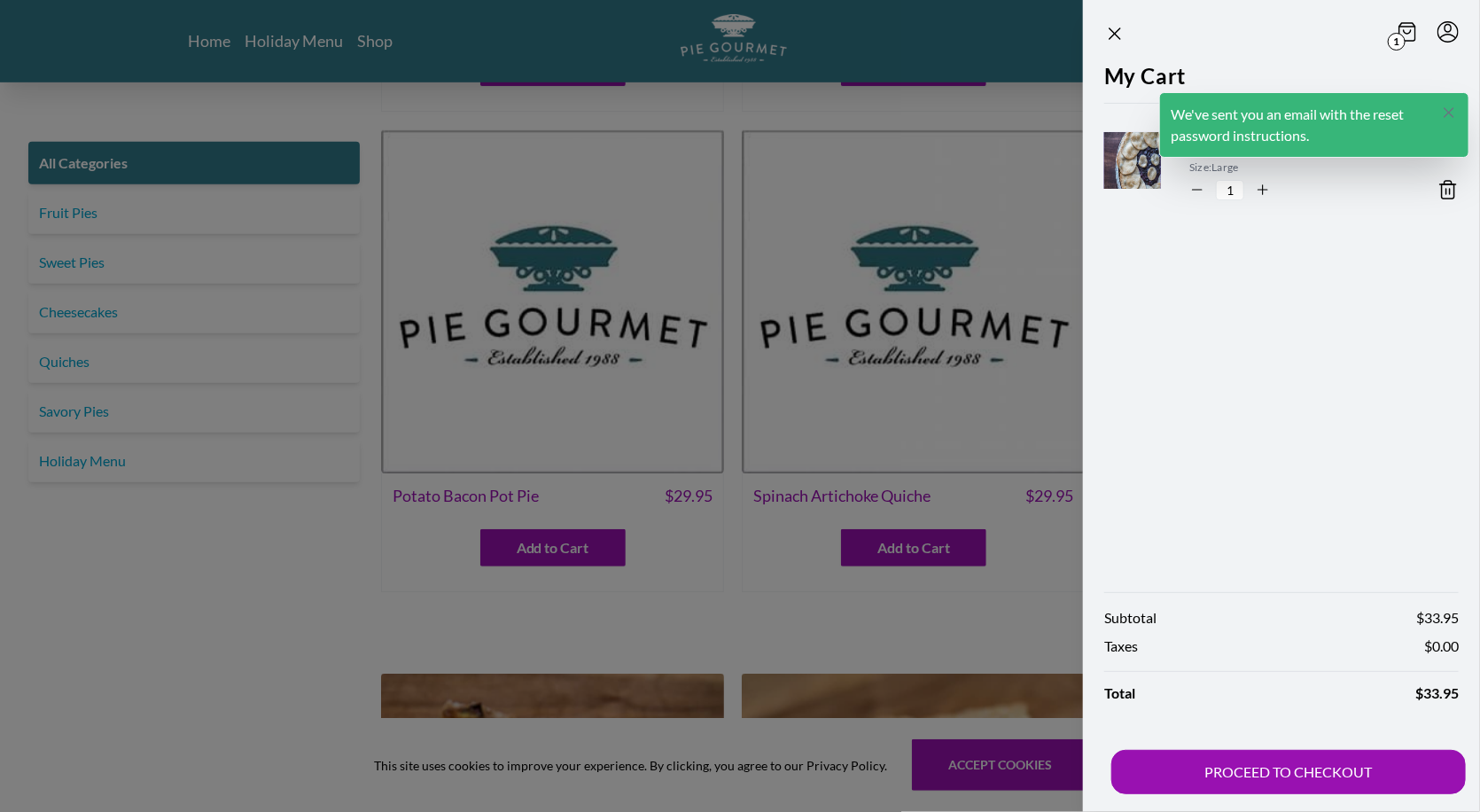
click at [1445, 109] on icon "Close panel" at bounding box center [1449, 112] width 9 height 9
